Goal: Task Accomplishment & Management: Manage account settings

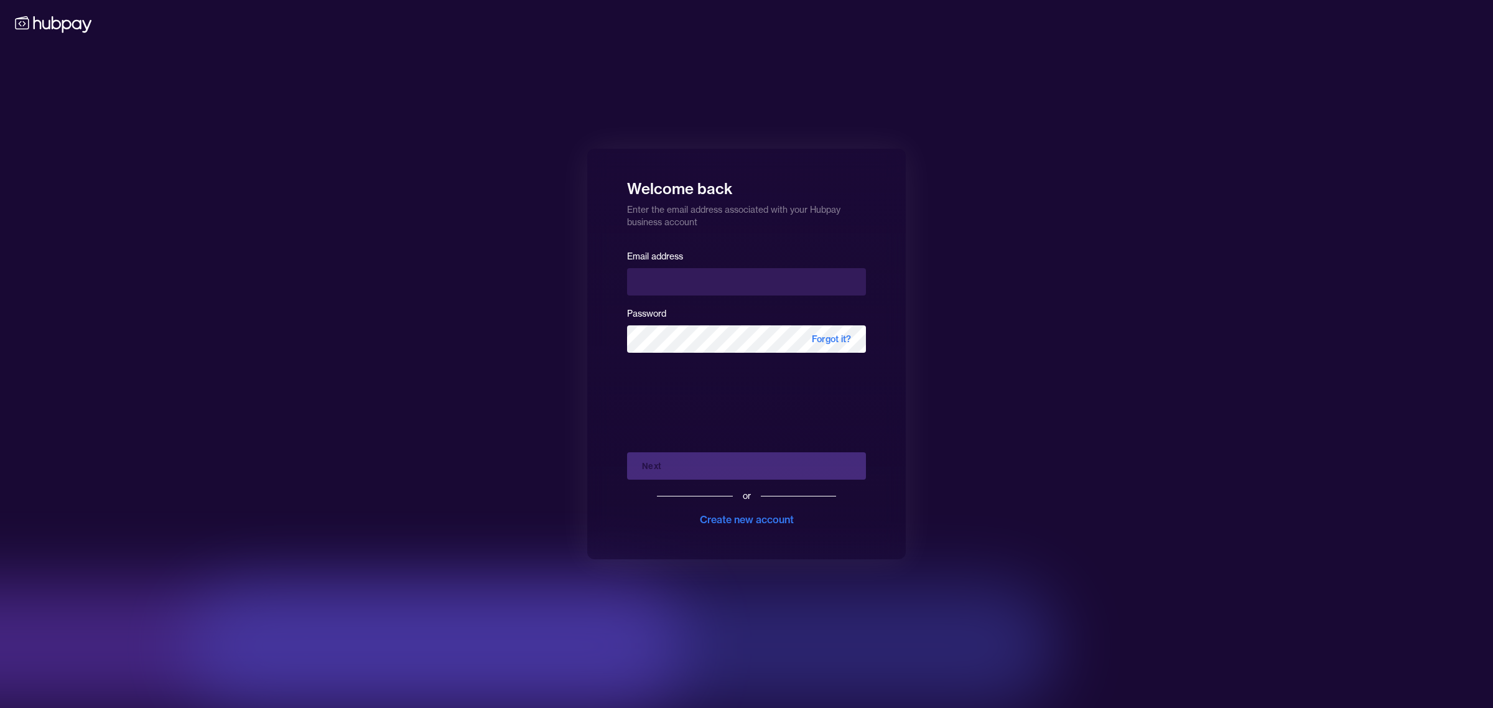
click at [689, 275] on input "email" at bounding box center [746, 281] width 239 height 27
click at [717, 278] on input "email" at bounding box center [746, 281] width 239 height 27
type input "**********"
click at [700, 466] on button "Next" at bounding box center [746, 465] width 239 height 27
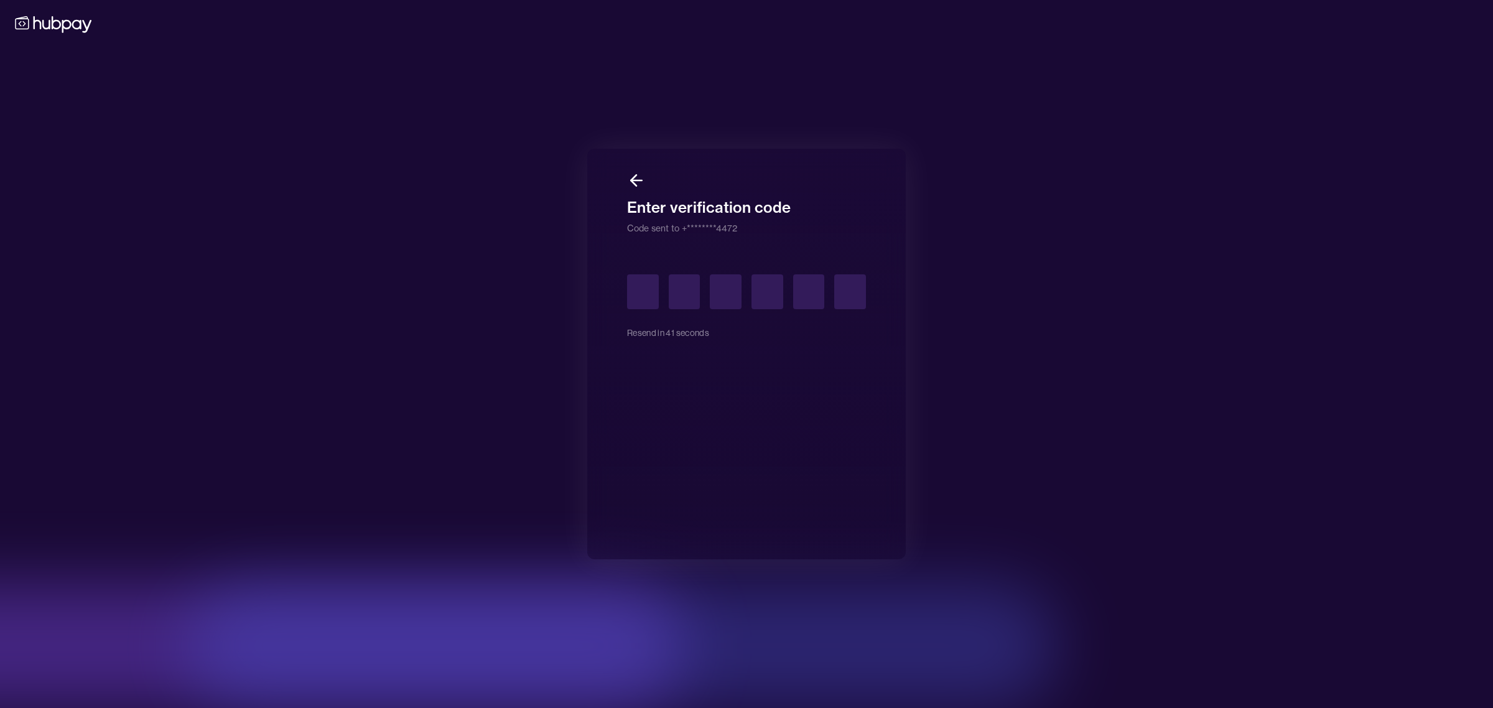
type input "*"
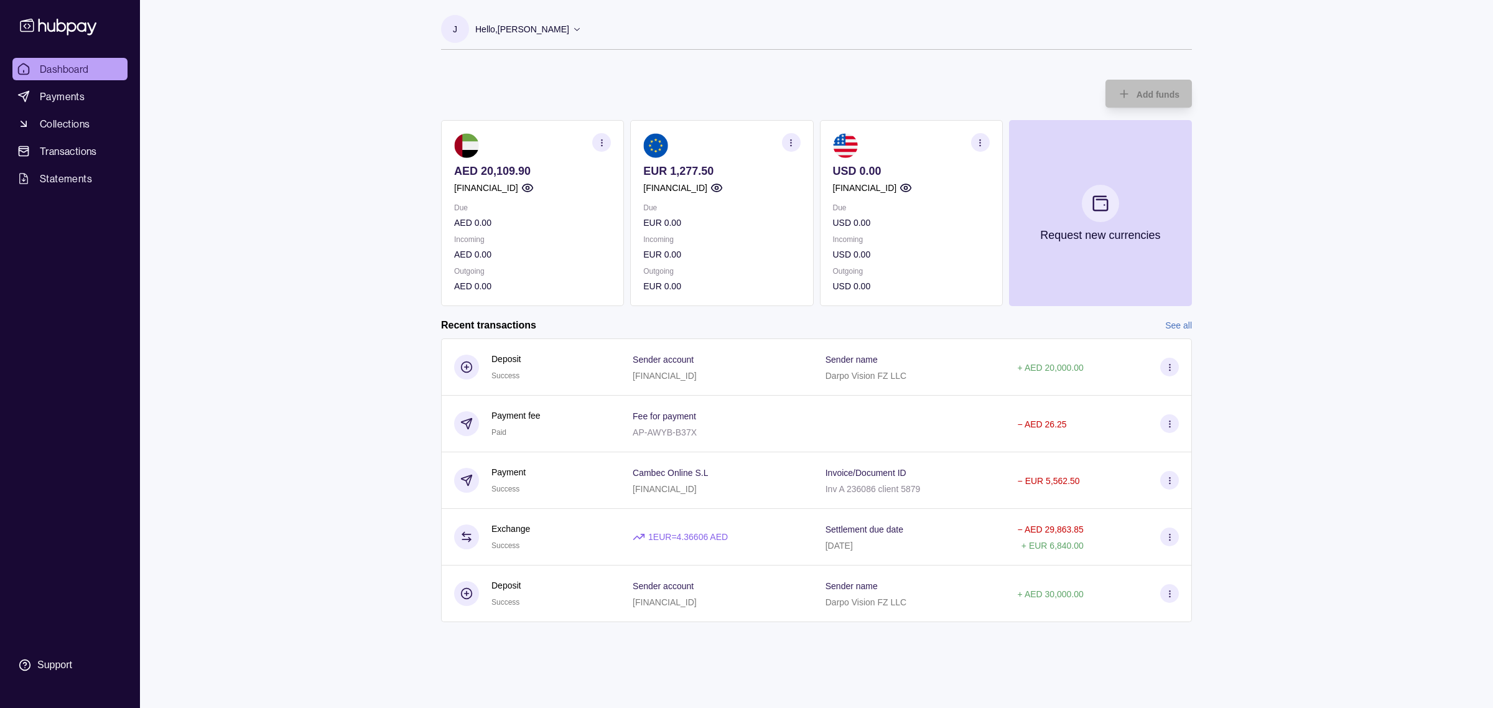
click at [343, 287] on div "Dashboard Payments Collections Transactions Statements Support J Hello, [PERSON…" at bounding box center [746, 354] width 1493 height 708
click at [1292, 109] on div "Dashboard Payments Collections Transactions Statements Support J Hello, [PERSON…" at bounding box center [746, 354] width 1493 height 708
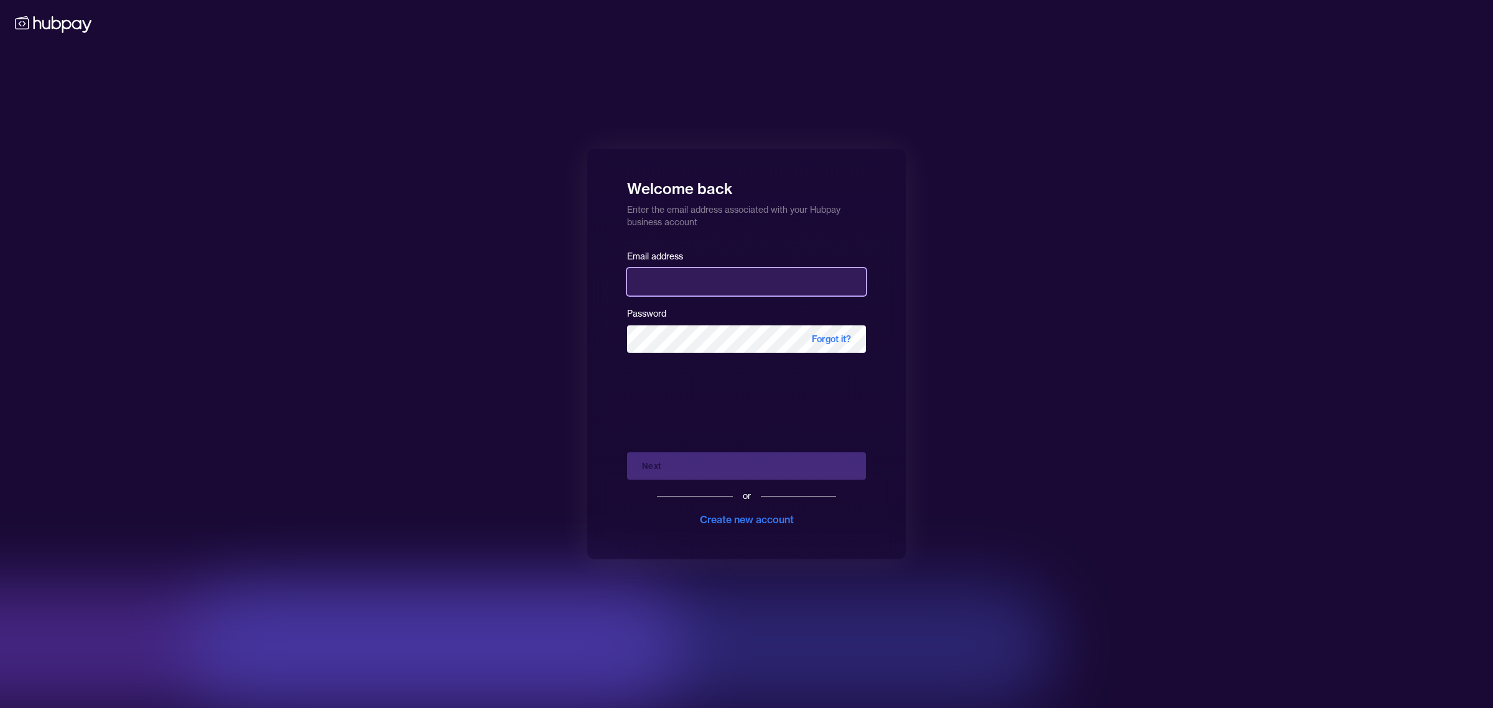
click at [666, 275] on input "email" at bounding box center [746, 281] width 239 height 27
type input "**********"
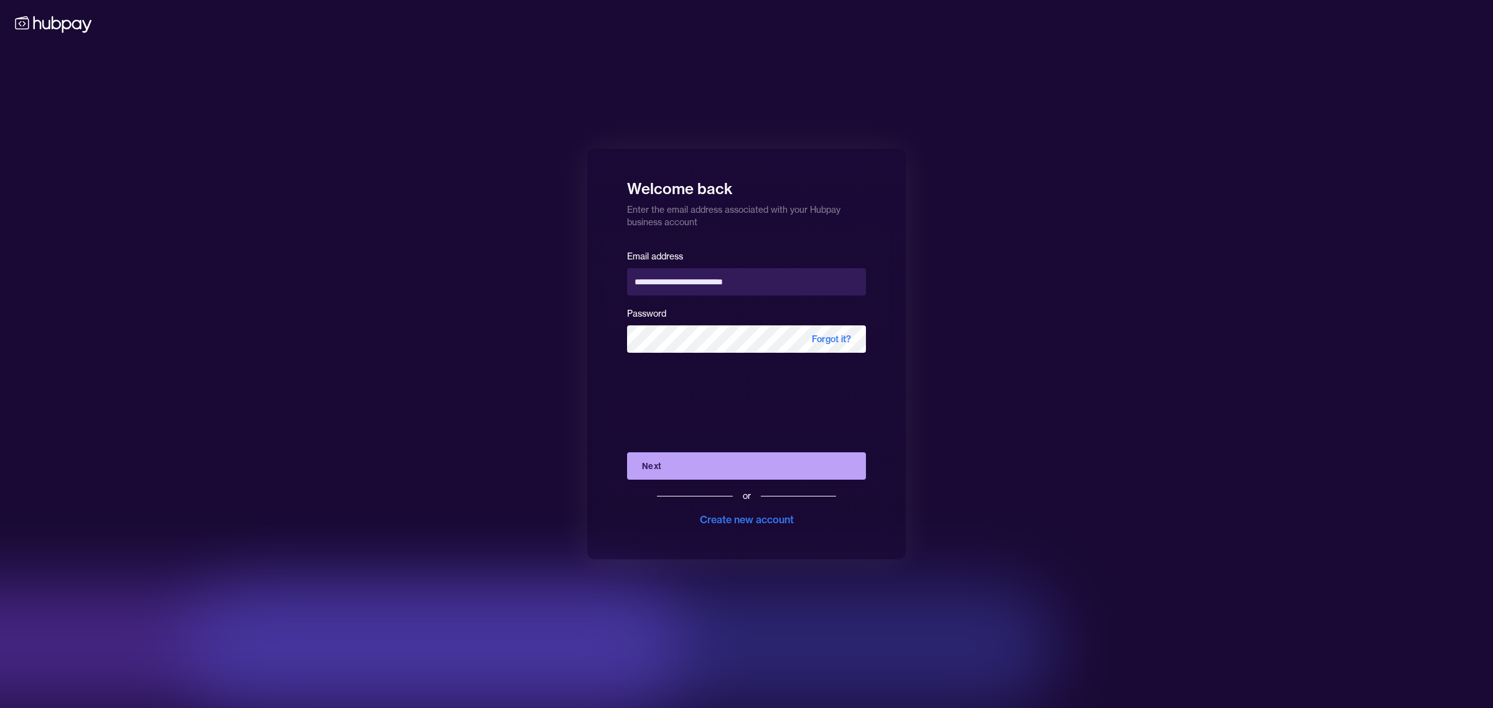
click at [711, 463] on button "Next" at bounding box center [746, 465] width 239 height 27
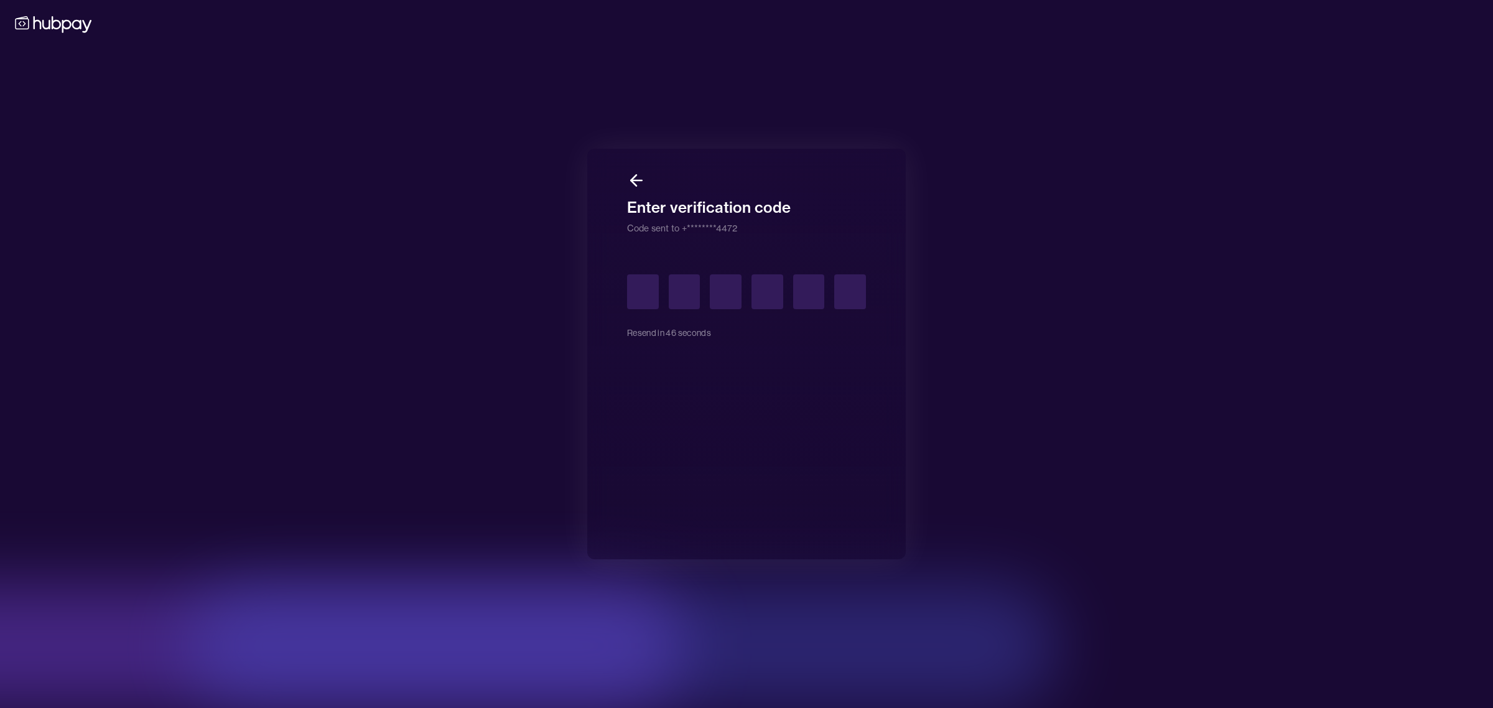
type input "*"
